Goal: Find specific page/section: Find specific page/section

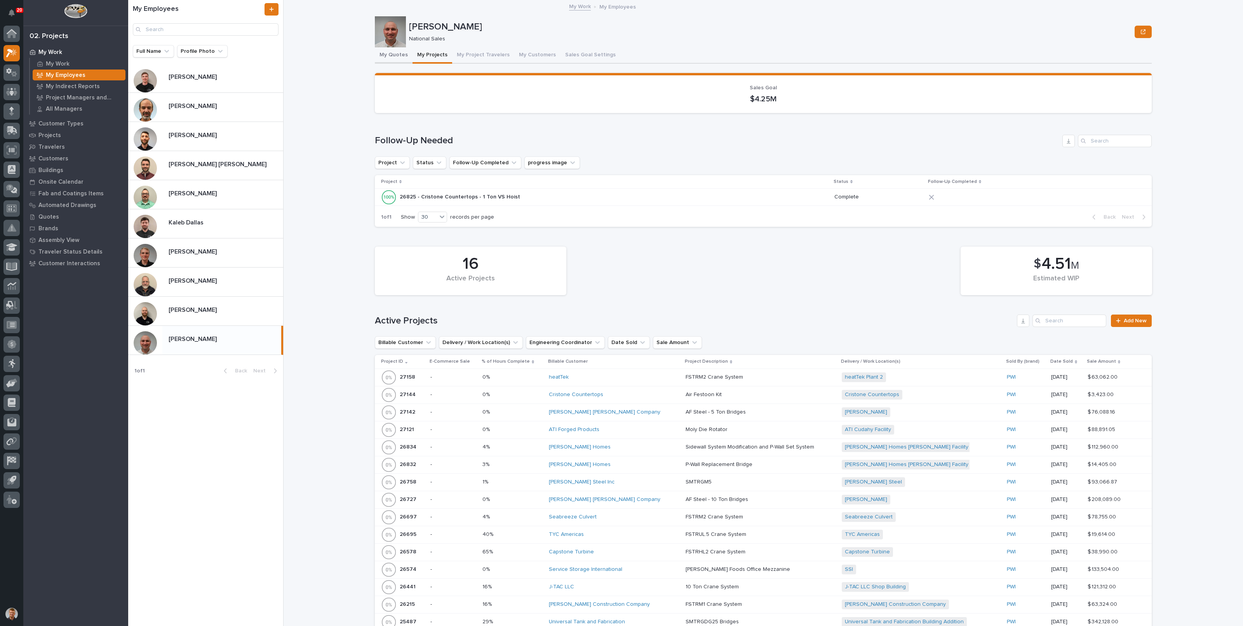
click at [392, 54] on button "My Quotes" at bounding box center [394, 55] width 38 height 16
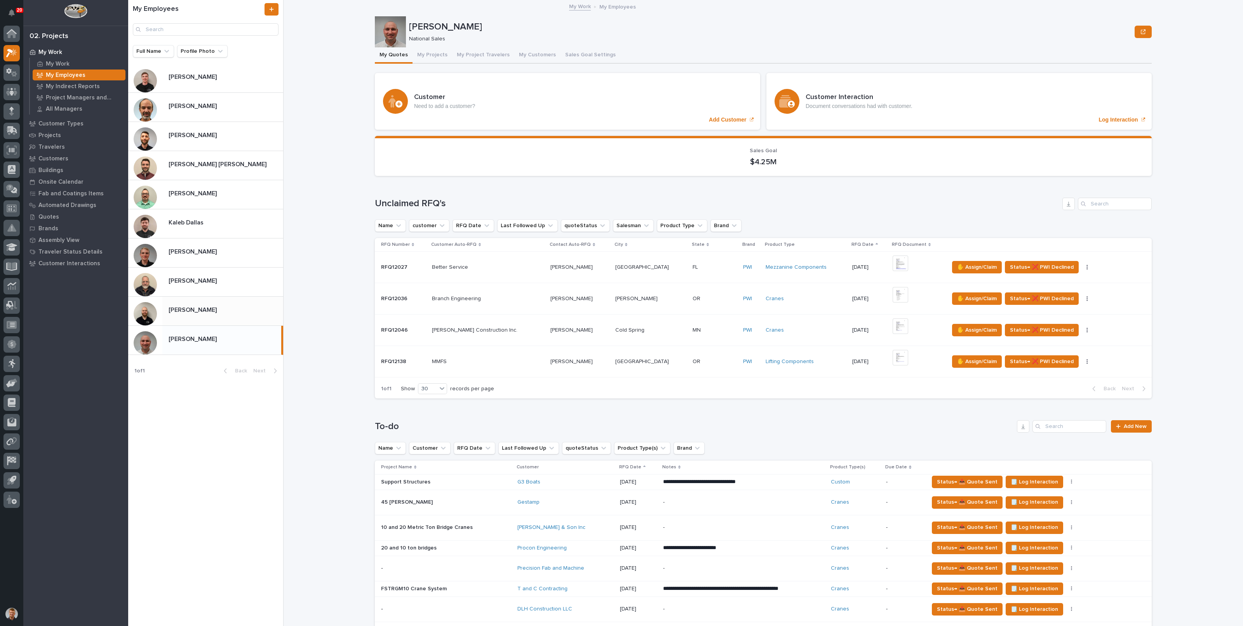
click at [216, 314] on div "[PERSON_NAME] [PERSON_NAME]" at bounding box center [222, 310] width 121 height 15
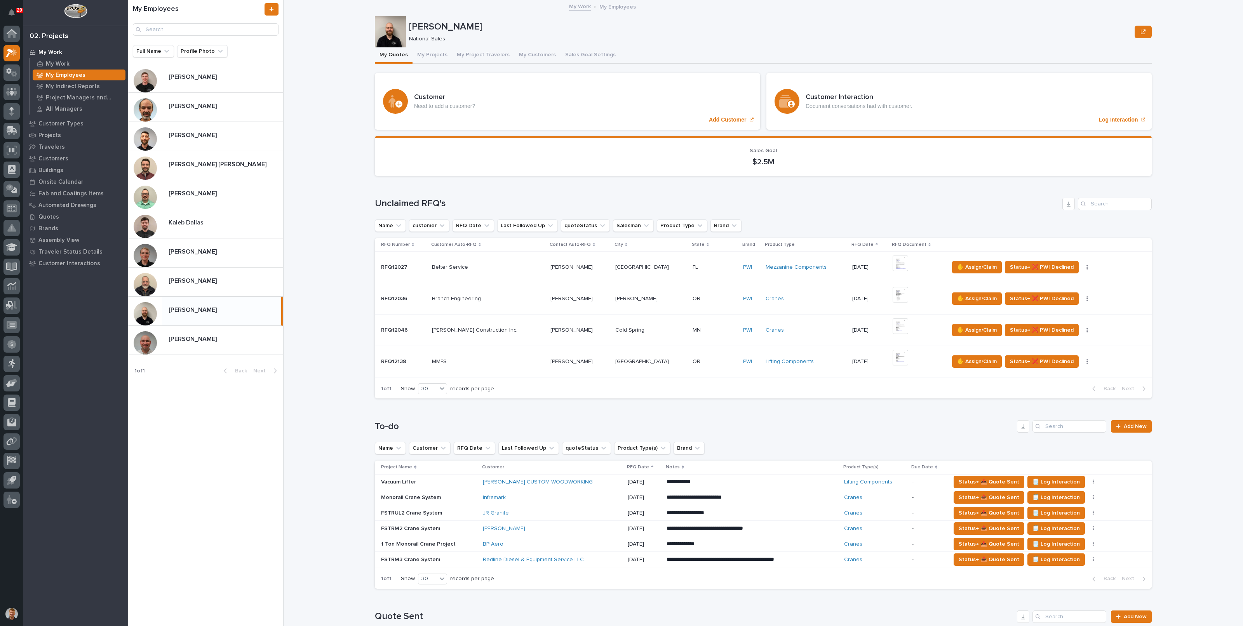
scroll to position [97, 0]
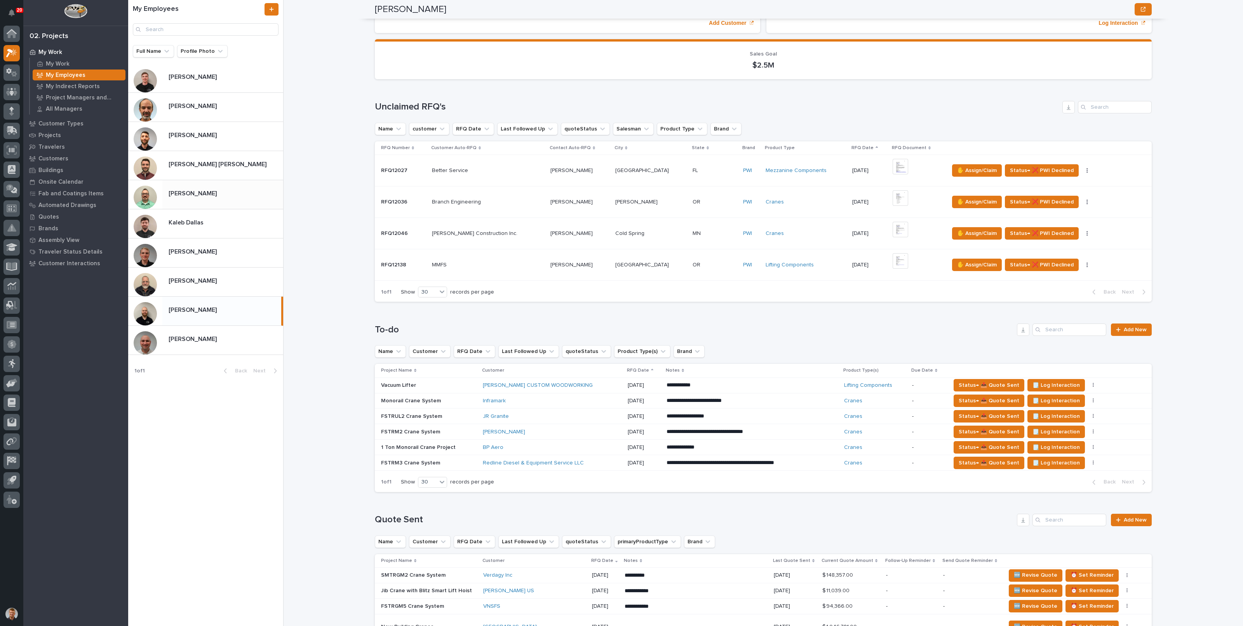
click at [187, 198] on div "[PERSON_NAME] [PERSON_NAME]" at bounding box center [222, 194] width 121 height 15
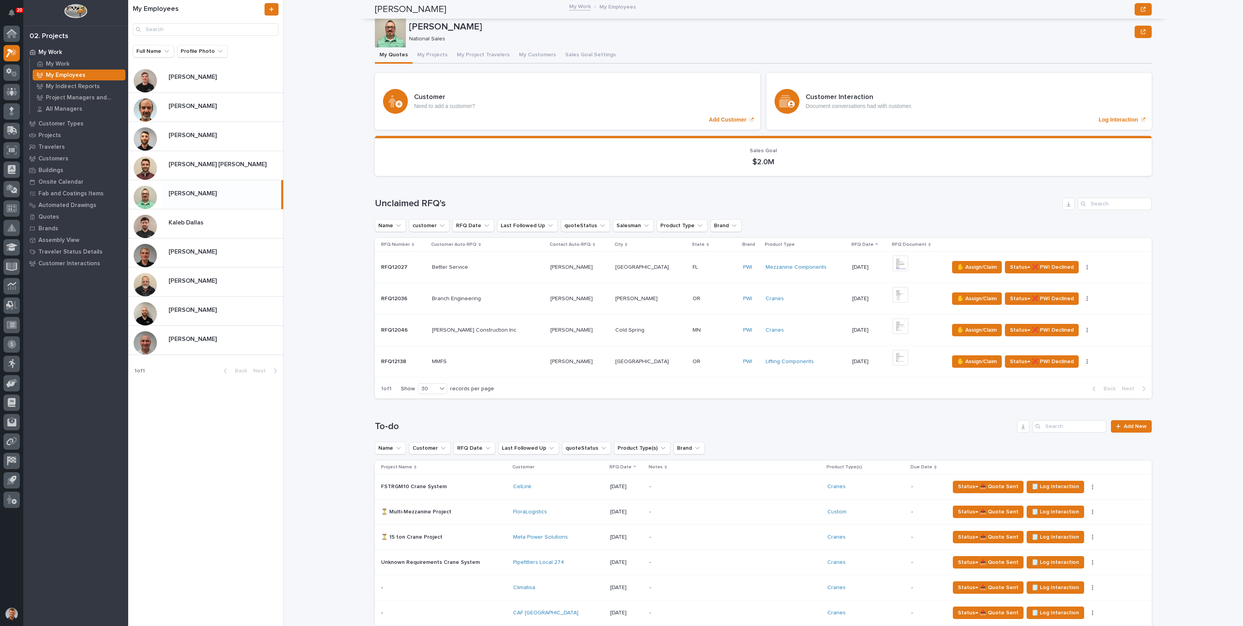
scroll to position [219, 0]
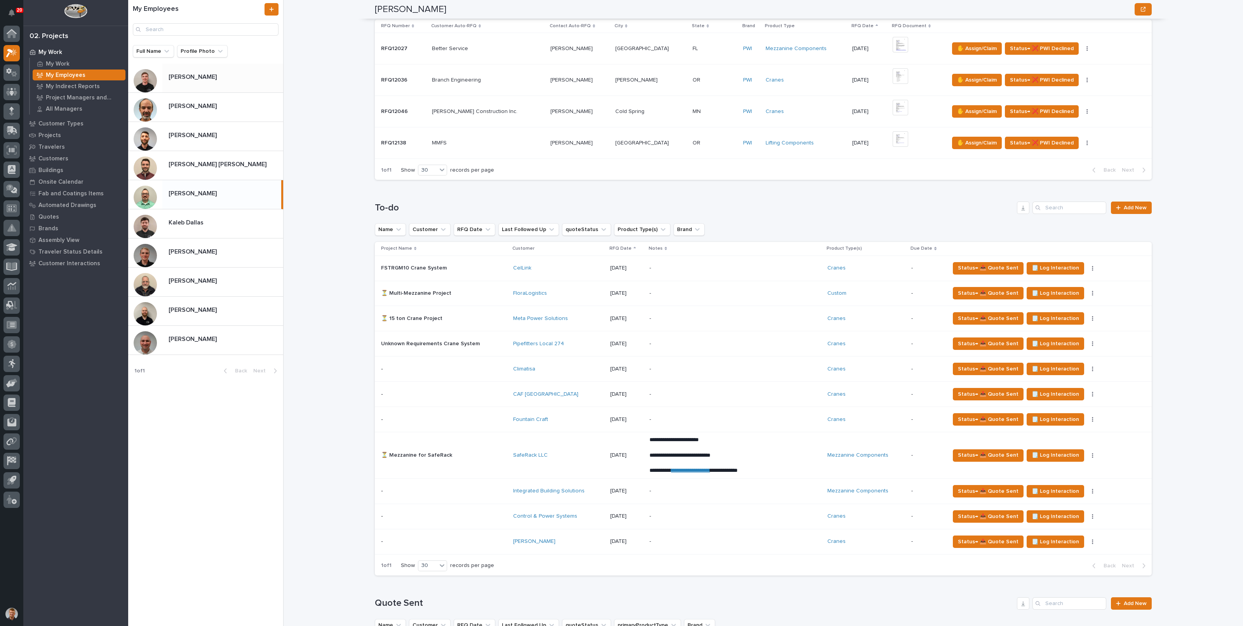
click at [202, 78] on p "[PERSON_NAME]" at bounding box center [194, 76] width 50 height 9
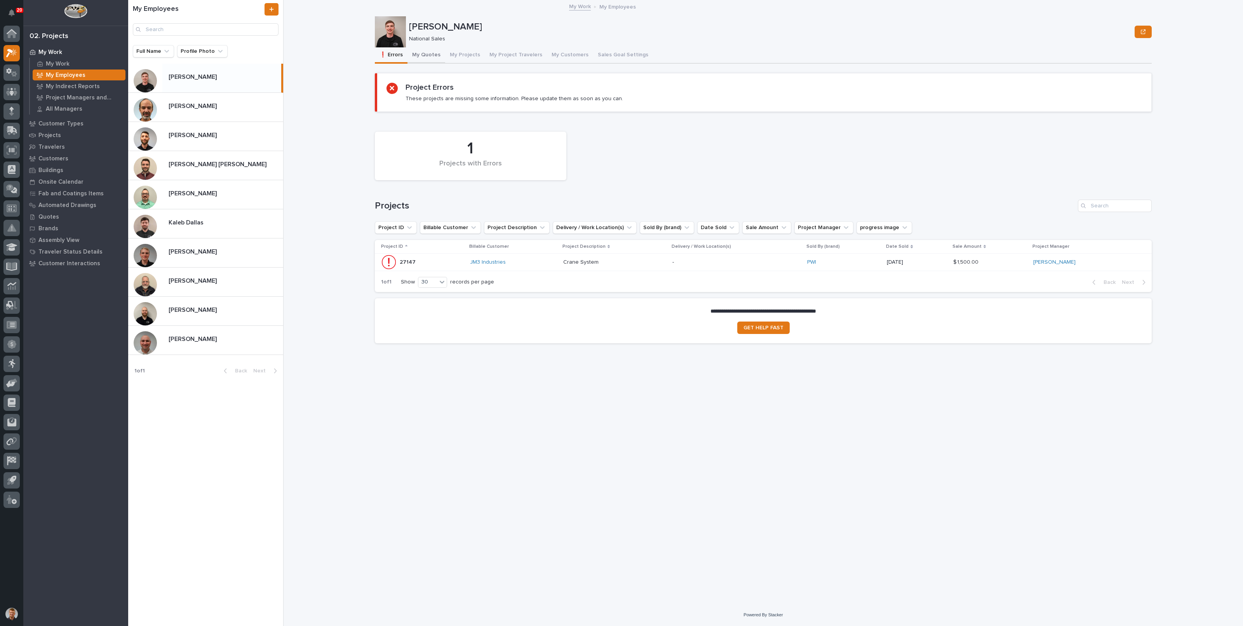
click at [430, 54] on button "My Quotes" at bounding box center [427, 55] width 38 height 16
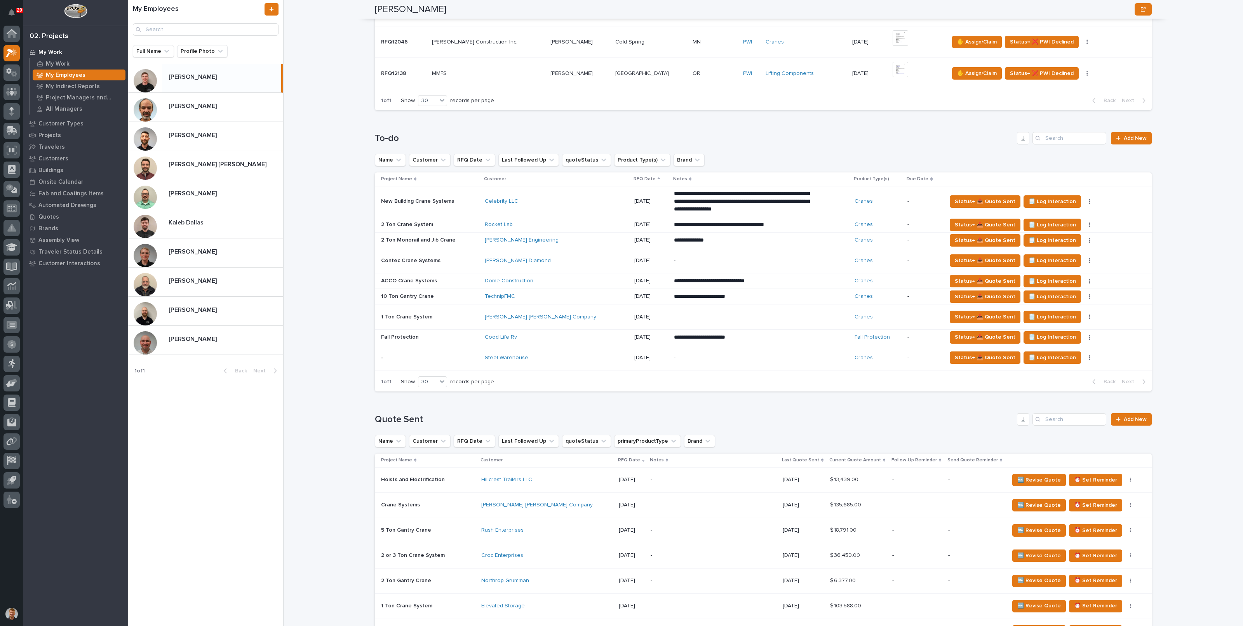
scroll to position [291, 0]
